Goal: Browse casually: Explore the website without a specific task or goal

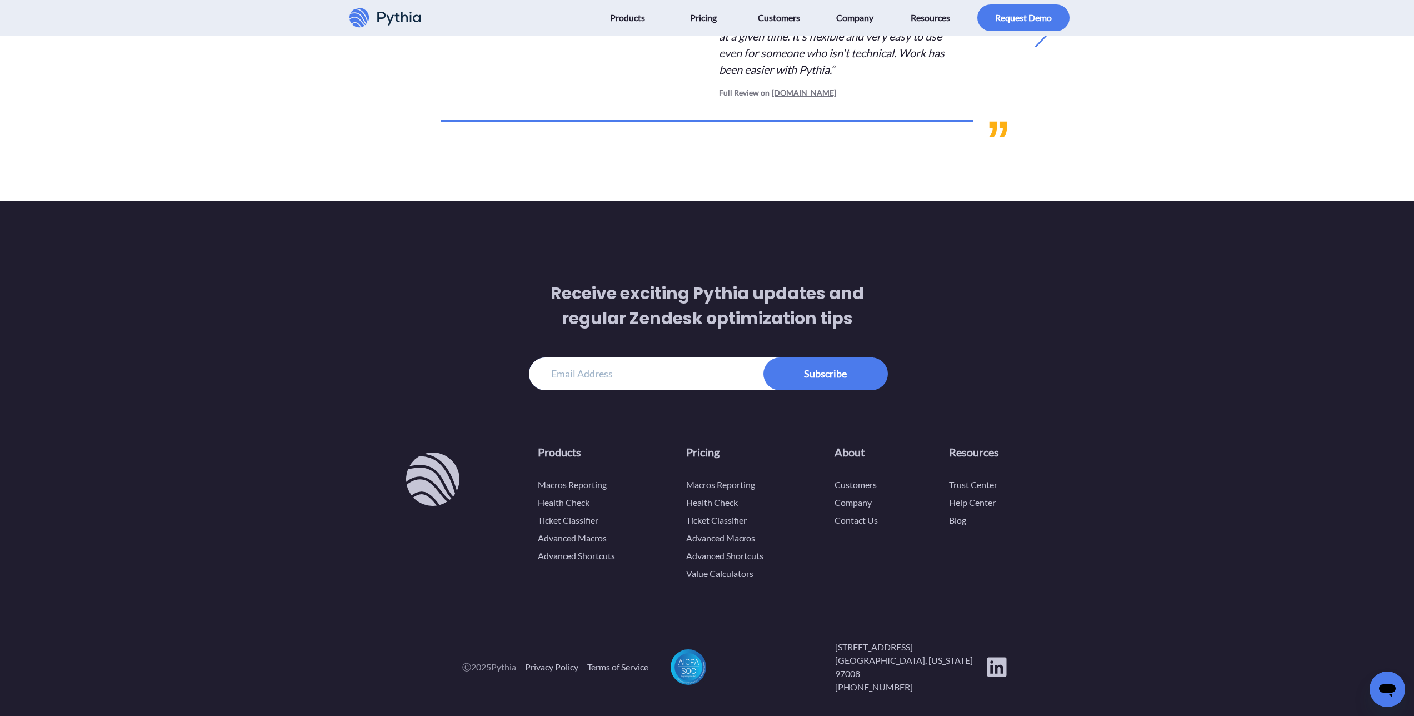
click at [718, 314] on h3 "Receive exciting Pythia updates and regular Zendesk optimization tips" at bounding box center [707, 319] width 357 height 77
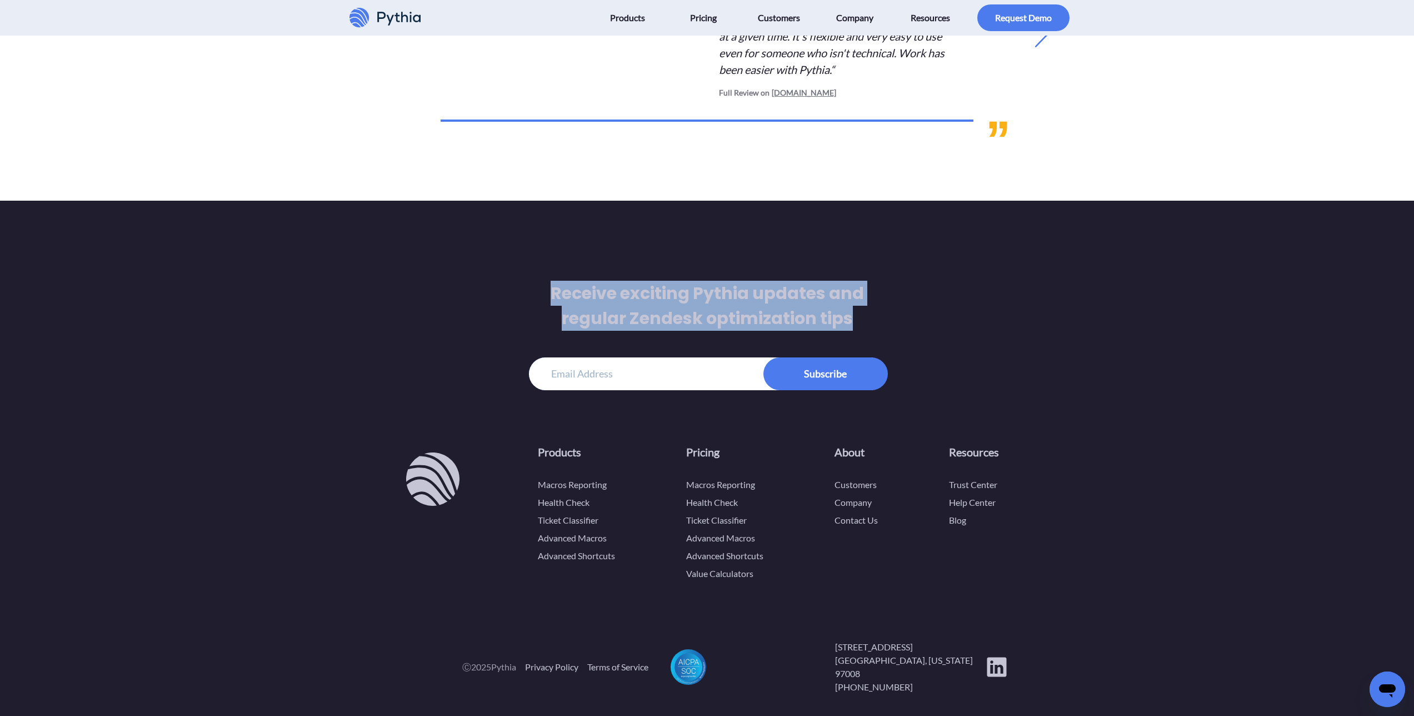
click at [718, 314] on h3 "Receive exciting Pythia updates and regular Zendesk optimization tips" at bounding box center [707, 319] width 357 height 77
click at [931, 325] on div "Receive exciting Pythia updates and regular Zendesk optimization tips" at bounding box center [707, 335] width 742 height 198
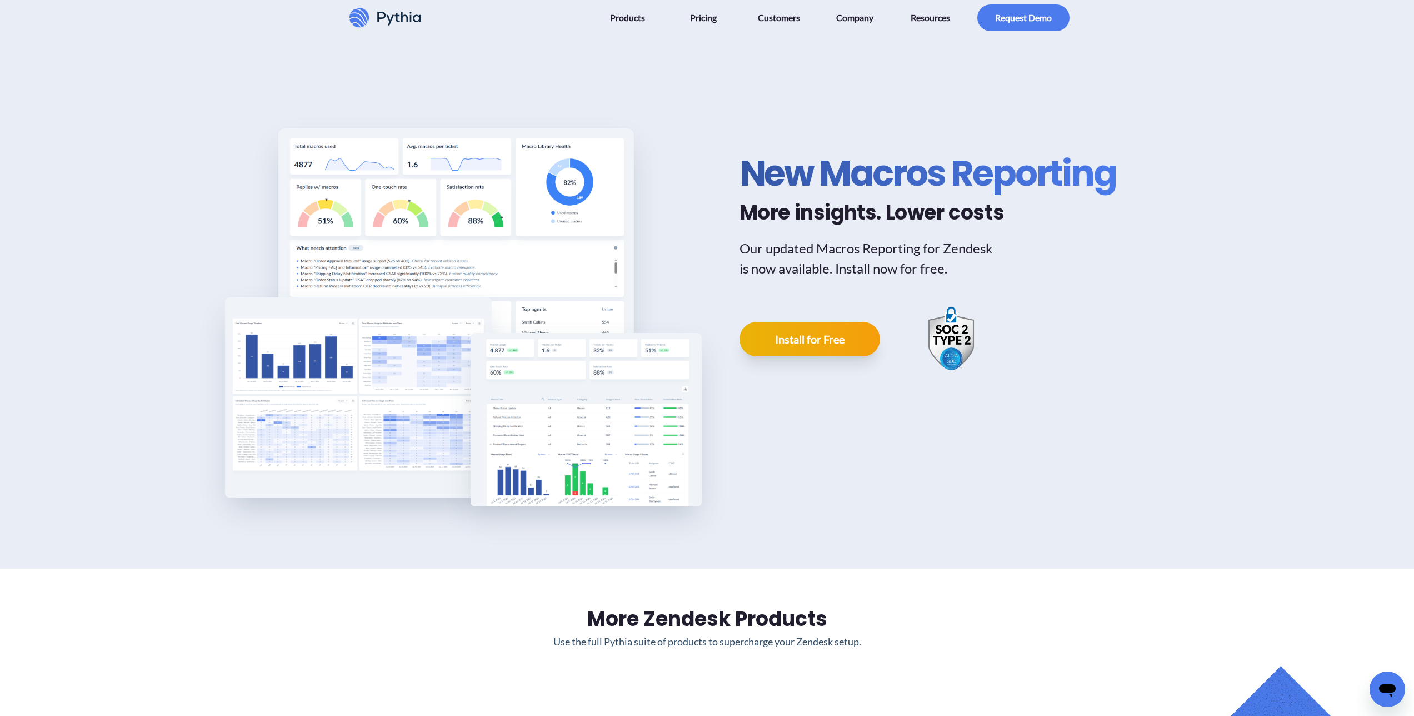
click at [870, 188] on h1 "New Macros Reporting" at bounding box center [928, 173] width 377 height 44
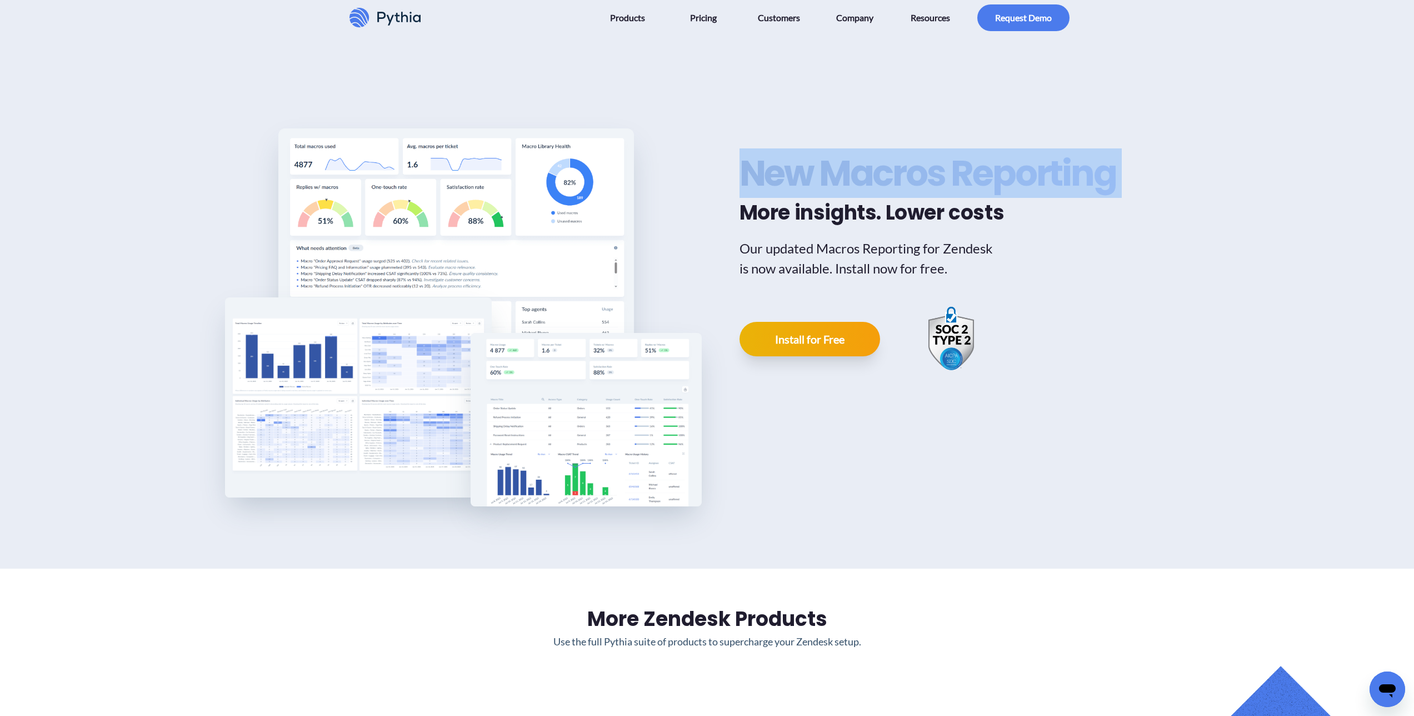
click at [870, 188] on h1 "New Macros Reporting" at bounding box center [928, 173] width 377 height 44
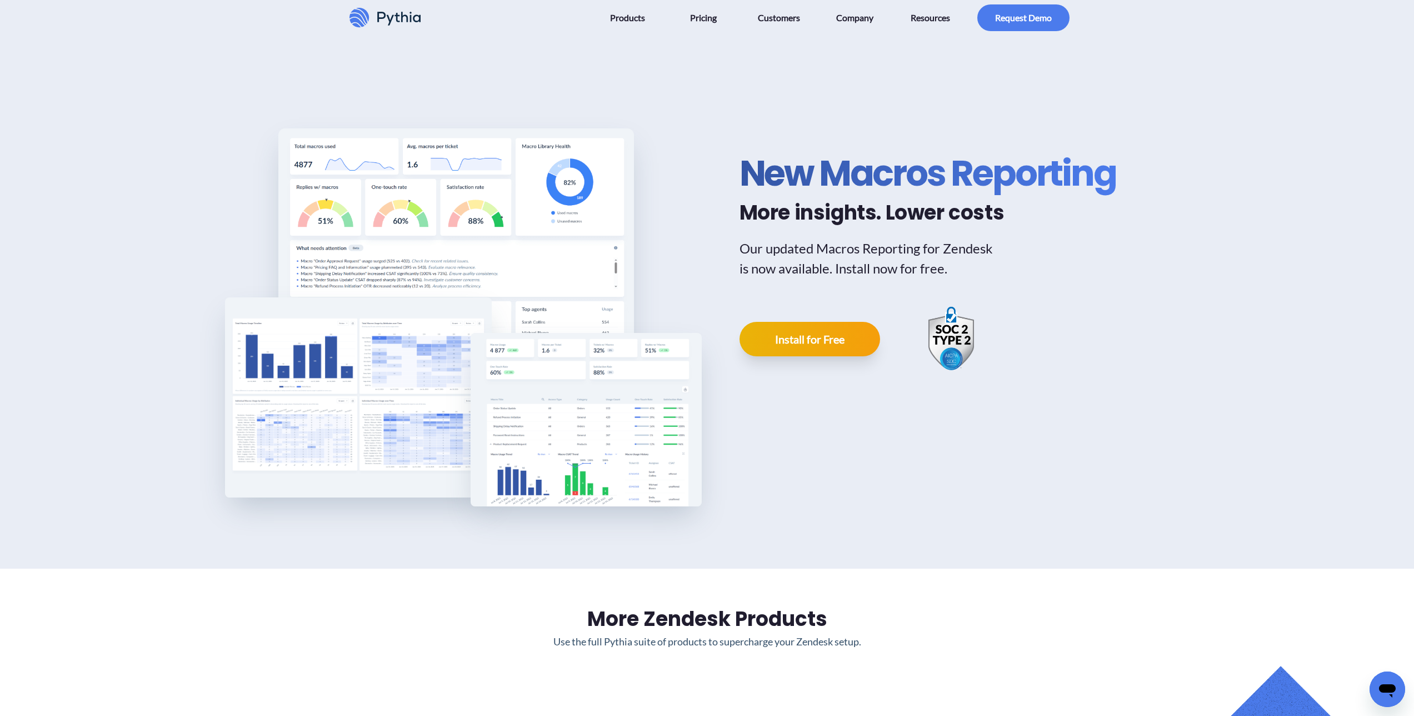
click at [858, 205] on h2 "More insights. Lower costs" at bounding box center [928, 212] width 377 height 25
click at [936, 228] on div "New Macros Reporting More insights. Lower costs Our updated Macros Reporting fo…" at bounding box center [938, 261] width 397 height 399
